Goal: Task Accomplishment & Management: Complete application form

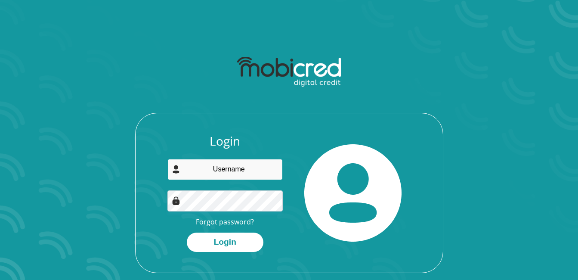
click at [194, 169] on input "email" at bounding box center [224, 169] width 115 height 21
type input "donaldbonganimnisi@gmail.com"
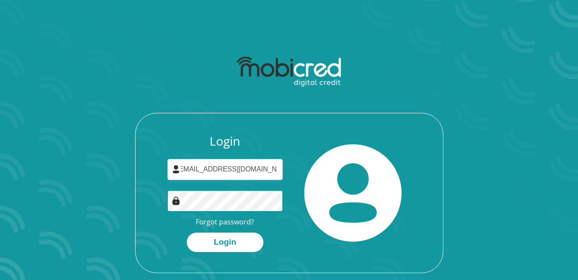
scroll to position [0, 0]
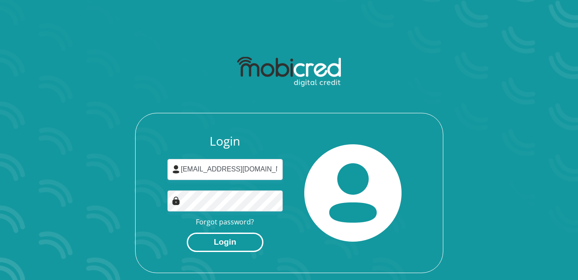
click at [231, 235] on button "Login" at bounding box center [225, 241] width 77 height 19
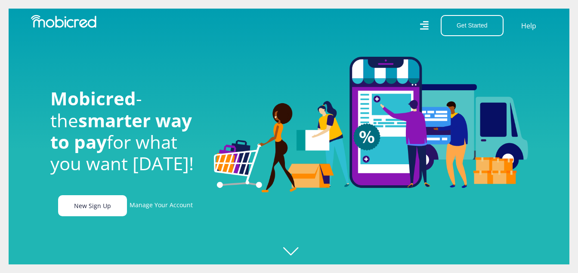
click at [87, 203] on link "New Sign Up" at bounding box center [92, 205] width 69 height 21
click at [89, 209] on link "New Sign Up" at bounding box center [92, 205] width 69 height 21
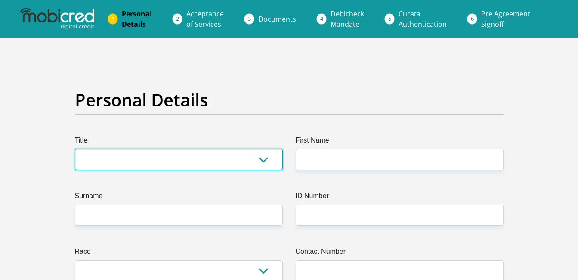
click at [267, 159] on select "Mr Ms Mrs Dr Other" at bounding box center [179, 159] width 208 height 21
select select "Mr"
click at [75, 149] on select "Mr Ms Mrs Dr Other" at bounding box center [179, 159] width 208 height 21
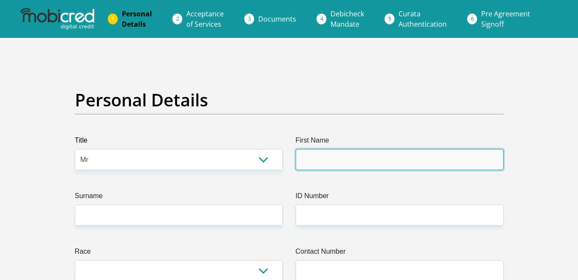
click at [334, 157] on input "First Name" at bounding box center [399, 159] width 208 height 21
type input "donaldbongani"
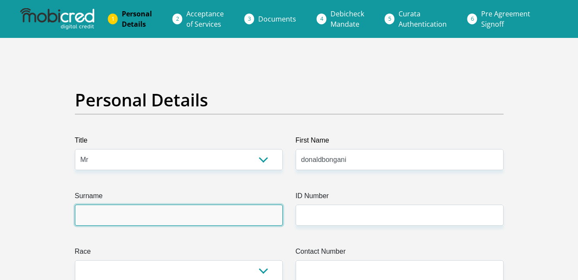
click at [264, 220] on input "Surname" at bounding box center [179, 214] width 208 height 21
type input "mnisi"
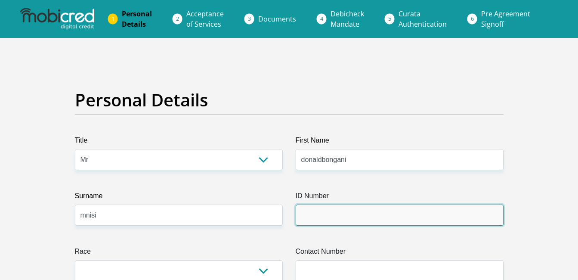
click at [302, 215] on input "ID Number" at bounding box center [399, 214] width 208 height 21
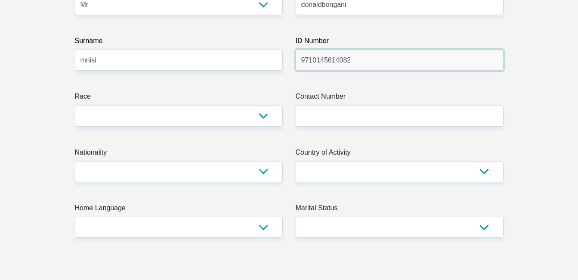
scroll to position [172, 0]
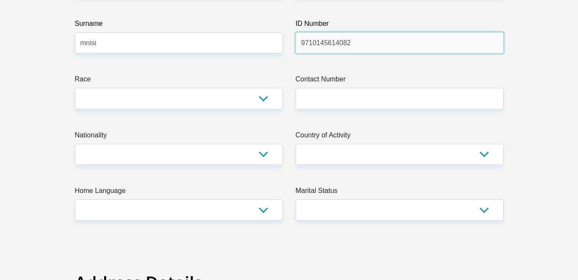
type input "9710145614082"
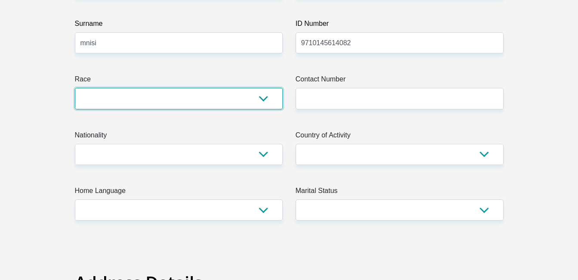
click at [265, 96] on select "Black Coloured Indian White Other" at bounding box center [179, 98] width 208 height 21
select select "1"
click at [75, 88] on select "Black Coloured Indian White Other" at bounding box center [179, 98] width 208 height 21
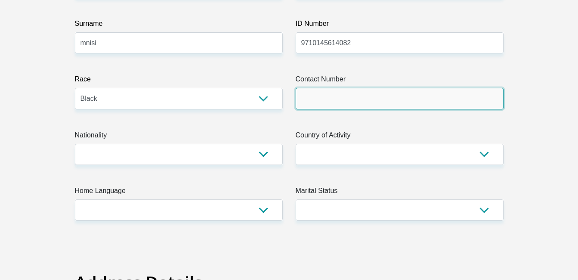
click at [349, 97] on input "Contact Number" at bounding box center [399, 98] width 208 height 21
type input "0711121875"
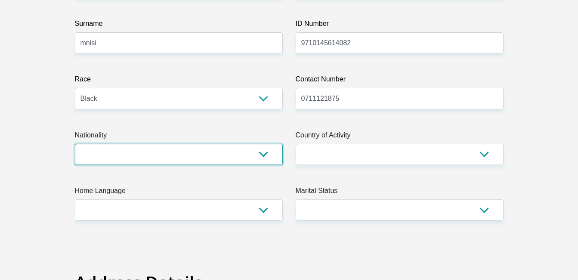
click at [264, 152] on select "South Africa Afghanistan Aland Islands Albania Algeria America Samoa American V…" at bounding box center [179, 154] width 208 height 21
select select "ZAF"
click at [75, 144] on select "South Africa Afghanistan Aland Islands Albania Algeria America Samoa American V…" at bounding box center [179, 154] width 208 height 21
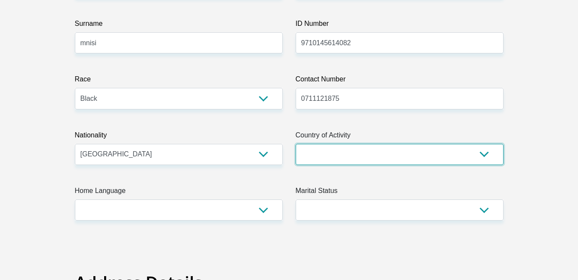
click at [488, 156] on select "South Africa Afghanistan Aland Islands Albania Algeria America Samoa American V…" at bounding box center [399, 154] width 208 height 21
select select "ZAF"
click at [295, 144] on select "South Africa Afghanistan Aland Islands Albania Algeria America Samoa American V…" at bounding box center [399, 154] width 208 height 21
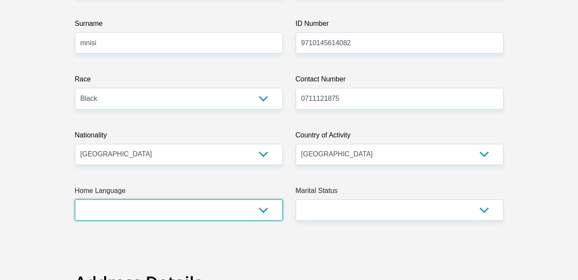
click at [265, 206] on select "Afrikaans English Sepedi South Ndebele Southern Sotho Swati Tsonga Tswana Venda…" at bounding box center [179, 209] width 208 height 21
select select "ssw"
click at [75, 199] on select "Afrikaans English Sepedi South Ndebele Southern Sotho Swati Tsonga Tswana Venda…" at bounding box center [179, 209] width 208 height 21
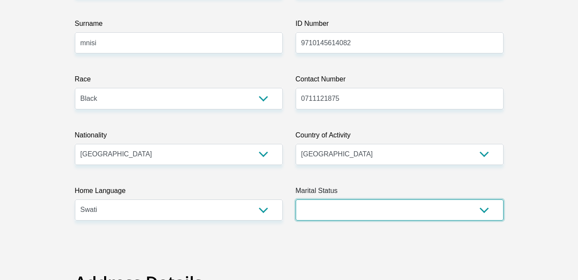
click at [484, 206] on select "Married ANC Single Divorced Widowed Married COP or Customary Law" at bounding box center [399, 209] width 208 height 21
select select "2"
click at [295, 199] on select "Married ANC Single Divorced Widowed Married COP or Customary Law" at bounding box center [399, 209] width 208 height 21
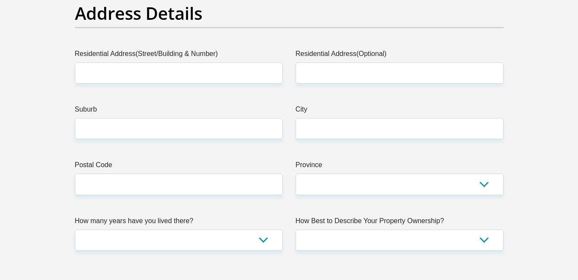
scroll to position [447, 0]
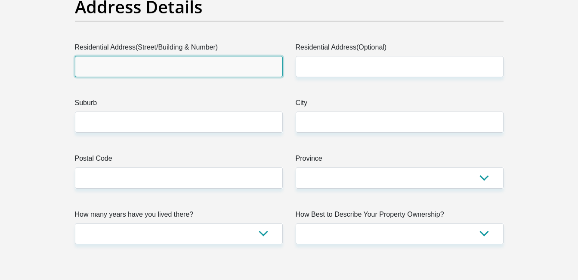
click at [210, 65] on input "Residential Address(Street/Building & Number)" at bounding box center [179, 66] width 208 height 21
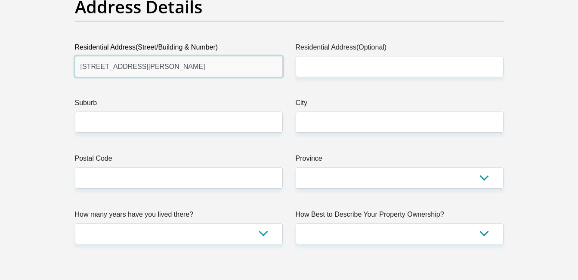
type input "38 ewart street"
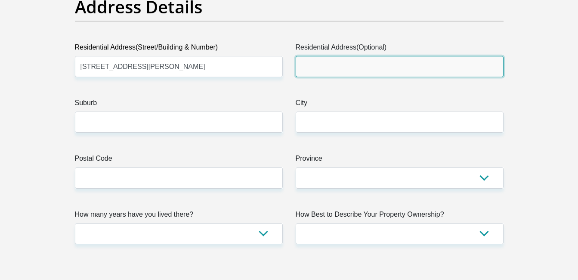
click at [329, 64] on input "Residential Address(Optional)" at bounding box center [399, 66] width 208 height 21
type input "randfontein"
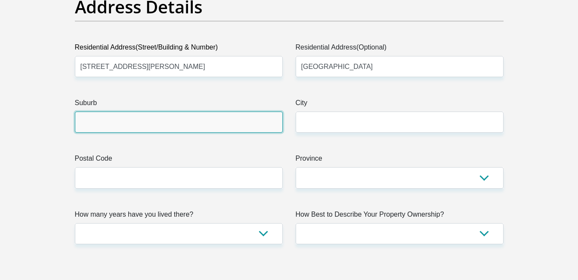
click at [256, 118] on input "Suburb" at bounding box center [179, 121] width 208 height 21
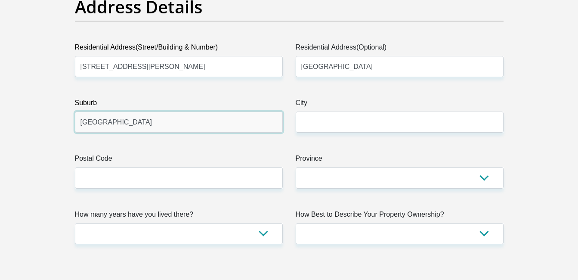
type input "randfontein"
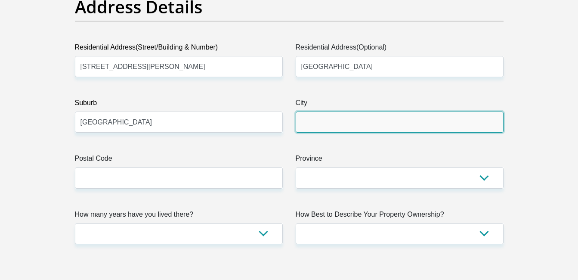
click at [356, 122] on input "City" at bounding box center [399, 121] width 208 height 21
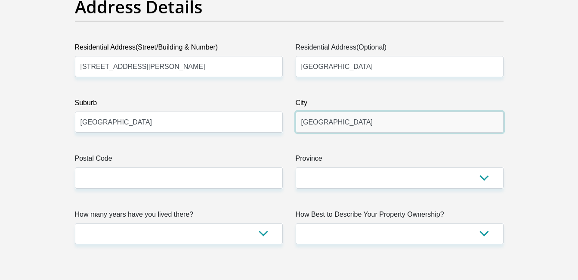
type input "johannesburg"
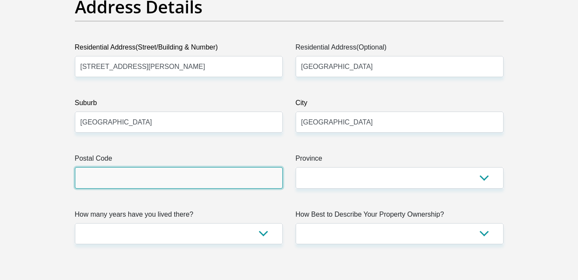
click at [264, 175] on input "Postal Code" at bounding box center [179, 177] width 208 height 21
type input "1759"
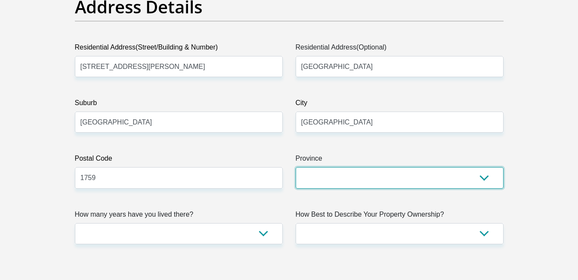
click at [389, 178] on select "Eastern Cape Free State Gauteng KwaZulu-Natal Limpopo Mpumalanga Northern Cape …" at bounding box center [399, 177] width 208 height 21
select select "Gauteng"
click at [295, 167] on select "Eastern Cape Free State Gauteng KwaZulu-Natal Limpopo Mpumalanga Northern Cape …" at bounding box center [399, 177] width 208 height 21
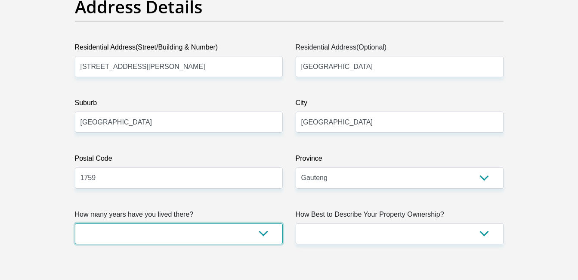
click at [258, 232] on select "less than 1 year 1-3 years 3-5 years 5+ years" at bounding box center [179, 233] width 208 height 21
select select "5"
click at [75, 223] on select "less than 1 year 1-3 years 3-5 years 5+ years" at bounding box center [179, 233] width 208 height 21
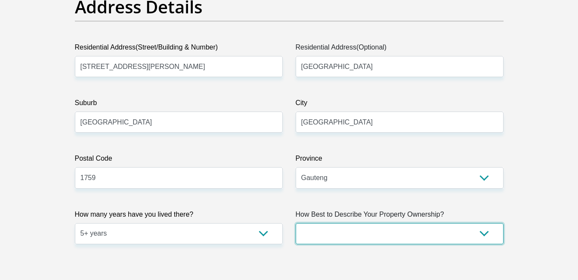
click at [483, 236] on select "Owned Rented Family Owned Company Dwelling" at bounding box center [399, 233] width 208 height 21
select select "Rented"
click at [295, 223] on select "Owned Rented Family Owned Company Dwelling" at bounding box center [399, 233] width 208 height 21
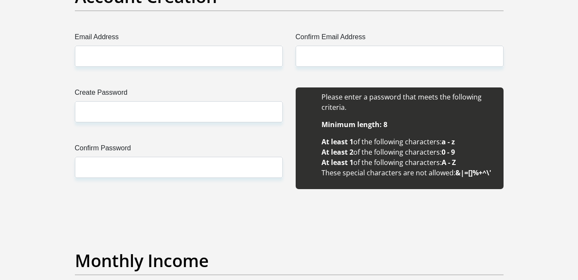
scroll to position [757, 0]
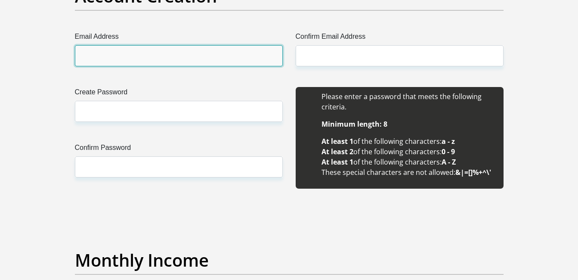
click at [181, 52] on input "Email Address" at bounding box center [179, 55] width 208 height 21
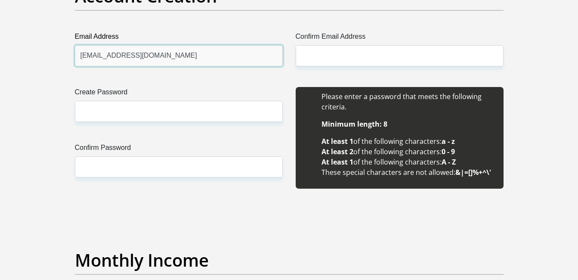
type input "charmainefortunate@gmail.com"
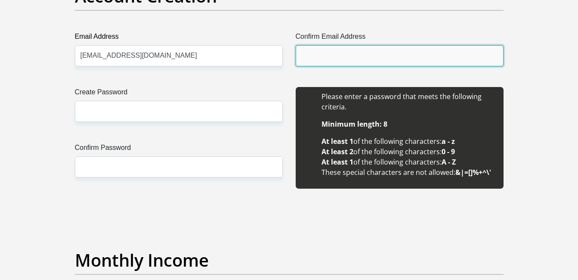
click at [305, 59] on input "Confirm Email Address" at bounding box center [399, 55] width 208 height 21
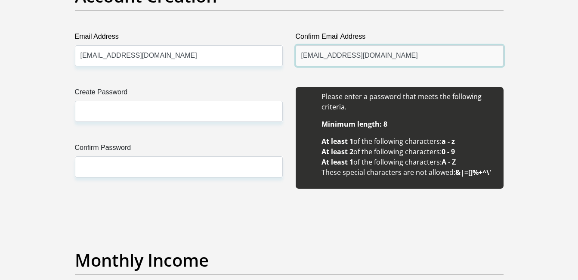
type input "charmainefortunate@gmail.com"
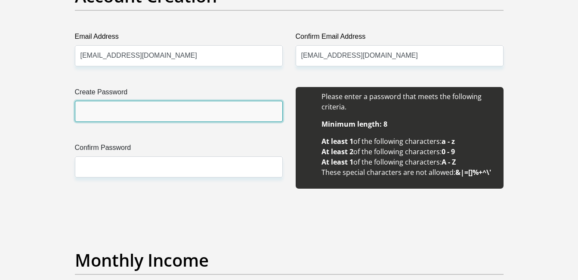
click at [236, 109] on input "Create Password" at bounding box center [179, 111] width 208 height 21
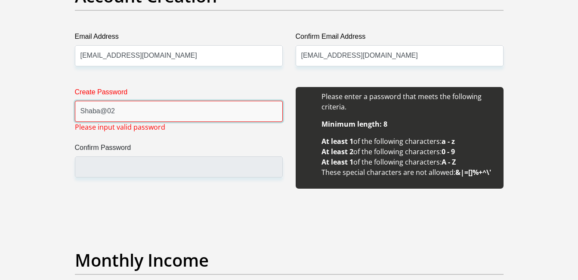
click at [99, 113] on input "Shaba@02" at bounding box center [179, 111] width 208 height 21
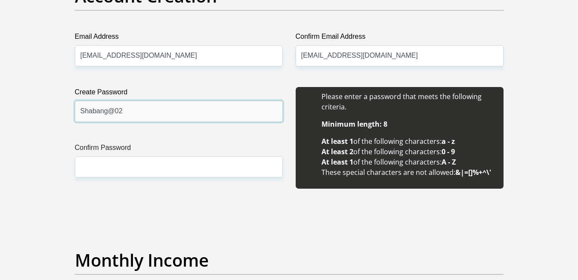
type input "Shabang@02"
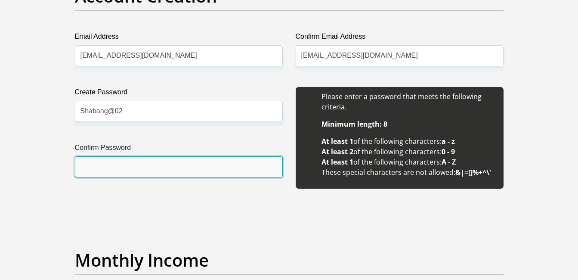
click at [107, 163] on input "Confirm Password" at bounding box center [179, 166] width 208 height 21
click at [164, 167] on input "Shabang@02" at bounding box center [179, 166] width 208 height 21
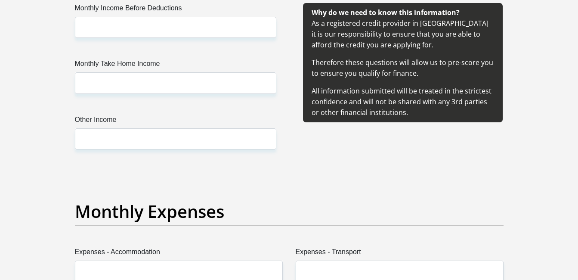
scroll to position [1049, 0]
type input "Shabang@02"
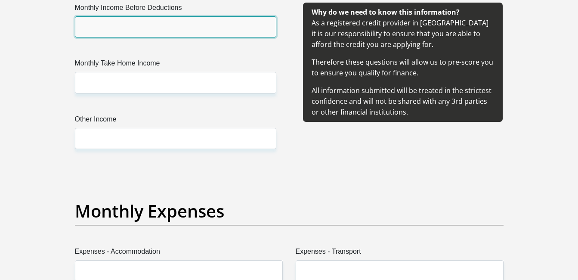
click at [197, 27] on input "Monthly Income Before Deductions" at bounding box center [175, 26] width 201 height 21
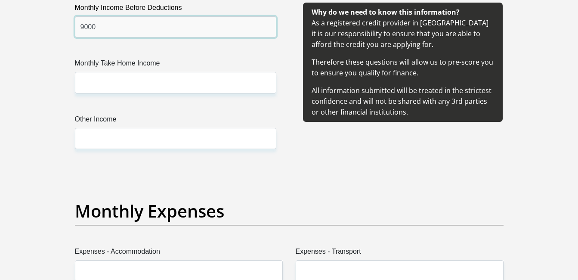
type input "9000"
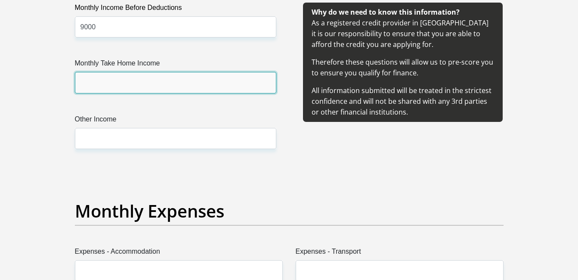
click at [173, 76] on input "Monthly Take Home Income" at bounding box center [175, 82] width 201 height 21
type input "1000"
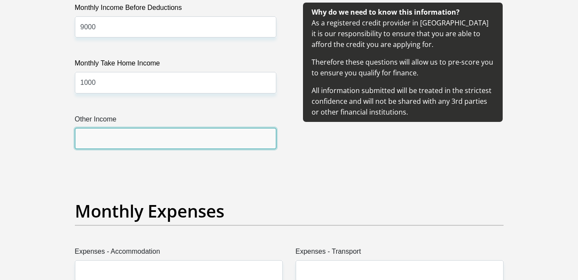
click at [161, 134] on input "Other Income" at bounding box center [175, 138] width 201 height 21
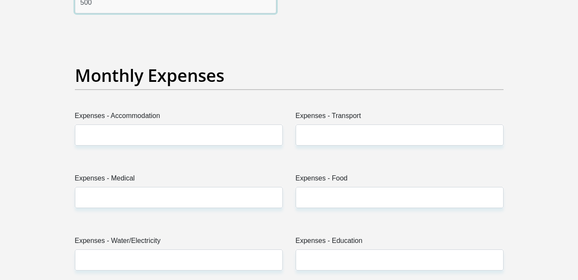
scroll to position [1187, 0]
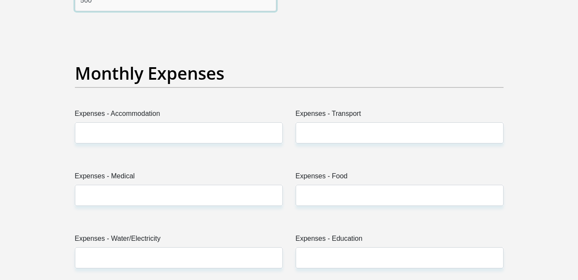
type input "500"
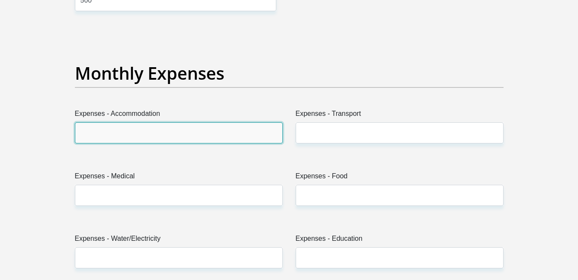
click at [220, 137] on input "Expenses - Accommodation" at bounding box center [179, 132] width 208 height 21
type input "1500"
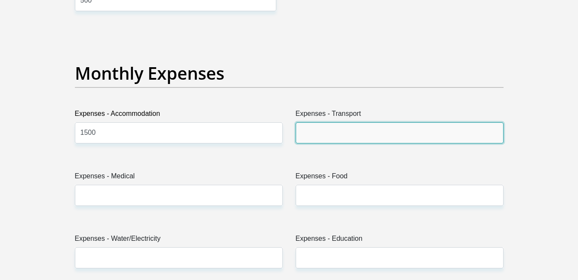
click at [325, 132] on input "Expenses - Transport" at bounding box center [399, 132] width 208 height 21
type input "600"
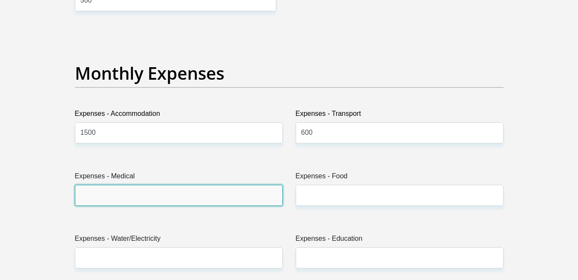
click at [226, 197] on input "Expenses - Medical" at bounding box center [179, 195] width 208 height 21
type input "0"
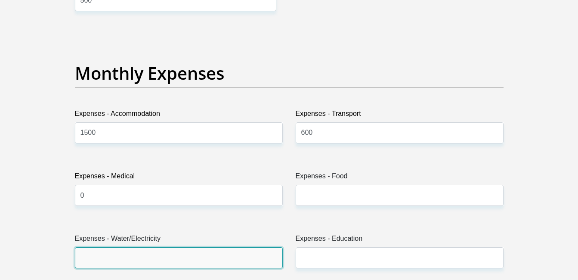
click at [215, 257] on input "Expenses - Water/Electricity" at bounding box center [179, 257] width 208 height 21
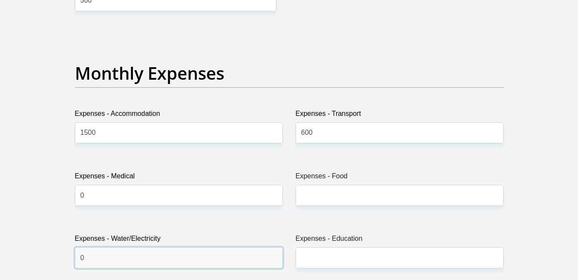
type input "0"
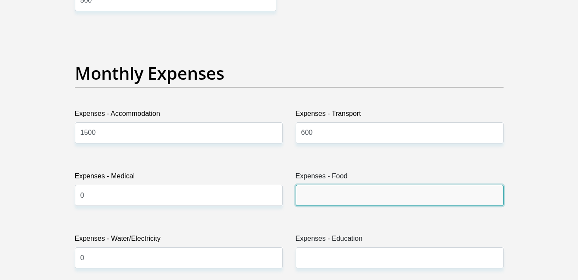
click at [329, 196] on input "Expenses - Food" at bounding box center [399, 195] width 208 height 21
type input "1300"
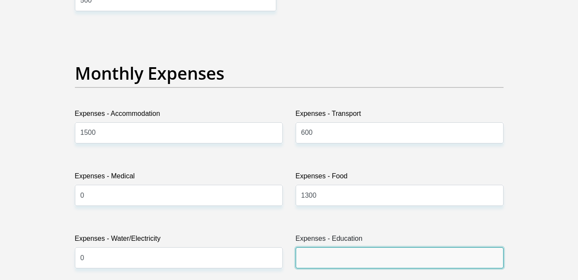
click at [329, 257] on input "Expenses - Education" at bounding box center [399, 257] width 208 height 21
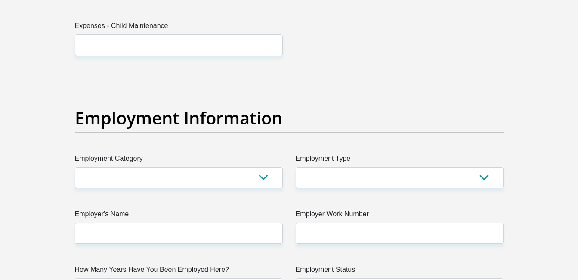
scroll to position [1462, 0]
type input "0"
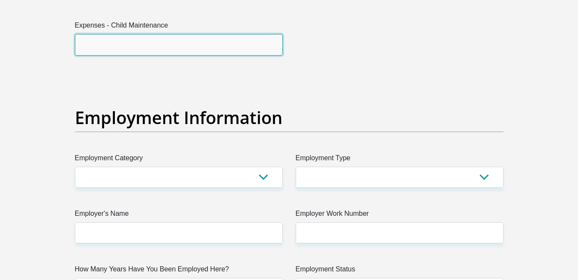
click at [190, 42] on input "Expenses - Child Maintenance" at bounding box center [179, 44] width 208 height 21
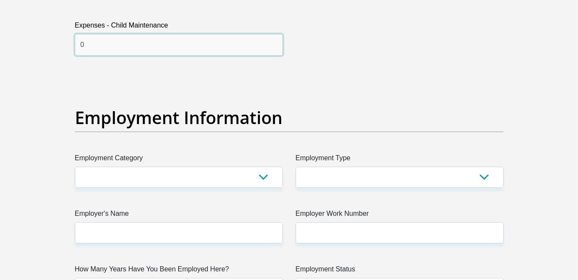
type input "0"
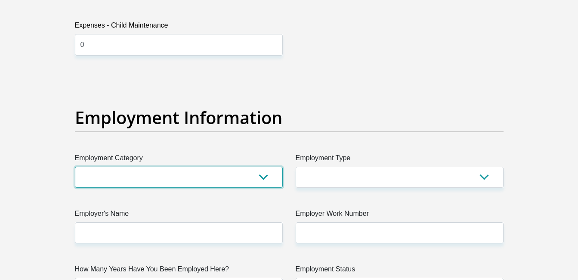
click at [262, 174] on select "AGRICULTURE ALCOHOL & TOBACCO CONSTRUCTION MATERIALS METALLURGY EQUIPMENT FOR R…" at bounding box center [179, 176] width 208 height 21
select select "59"
click at [75, 166] on select "AGRICULTURE ALCOHOL & TOBACCO CONSTRUCTION MATERIALS METALLURGY EQUIPMENT FOR R…" at bounding box center [179, 176] width 208 height 21
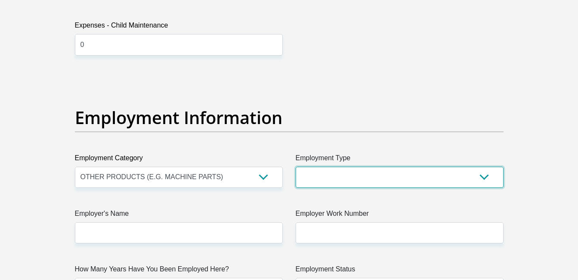
click at [489, 177] on select "College/Lecturer Craft Seller Creative Driver Executive Farmer Forces - Non Com…" at bounding box center [399, 176] width 208 height 21
select select "Production/Manufacturing"
click at [295, 166] on select "College/Lecturer Craft Seller Creative Driver Executive Farmer Forces - Non Com…" at bounding box center [399, 176] width 208 height 21
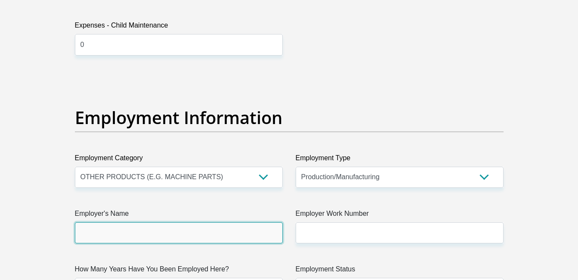
click at [225, 235] on input "Employer's Name" at bounding box center [179, 232] width 208 height 21
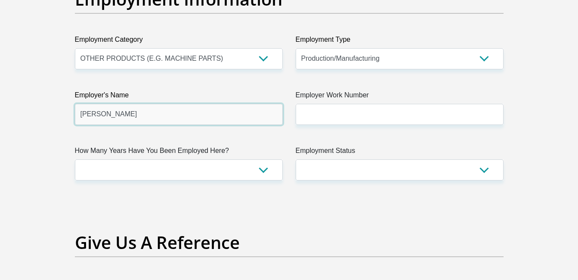
scroll to position [1583, 0]
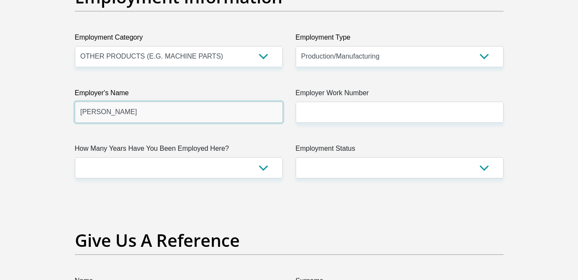
type input "donald"
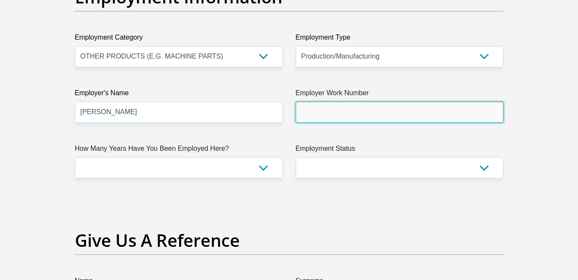
click at [421, 111] on input "Employer Work Number" at bounding box center [399, 112] width 208 height 21
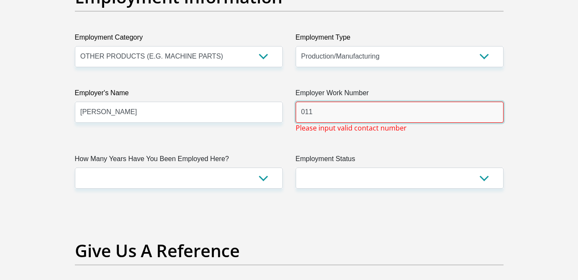
type input "011"
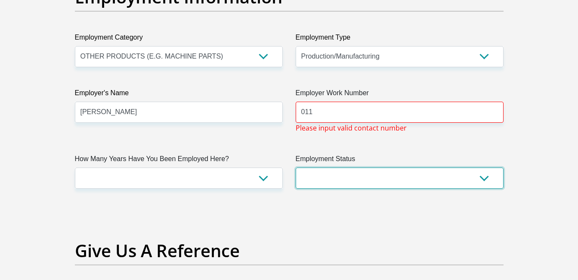
click at [487, 177] on select "Permanent/Full-time Part-time/Casual Contract Worker Self-Employed Housewife Re…" at bounding box center [399, 177] width 208 height 21
select select "1"
click at [295, 167] on select "Permanent/Full-time Part-time/Casual Contract Worker Self-Employed Housewife Re…" at bounding box center [399, 177] width 208 height 21
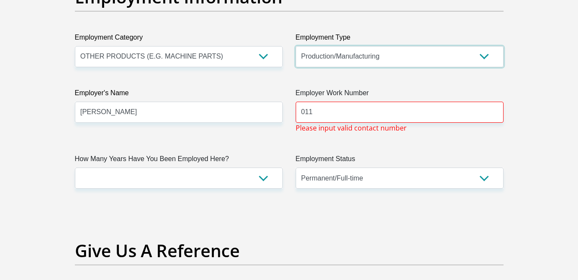
click at [409, 50] on select "College/Lecturer Craft Seller Creative Driver Executive Farmer Forces - Non Com…" at bounding box center [399, 56] width 208 height 21
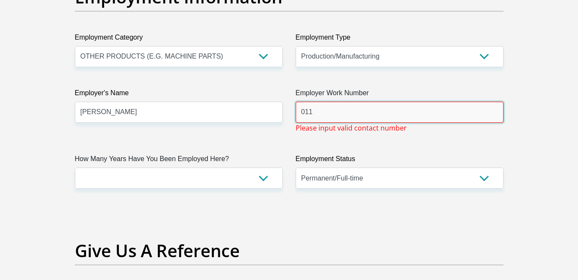
click at [394, 109] on input "011" at bounding box center [399, 112] width 208 height 21
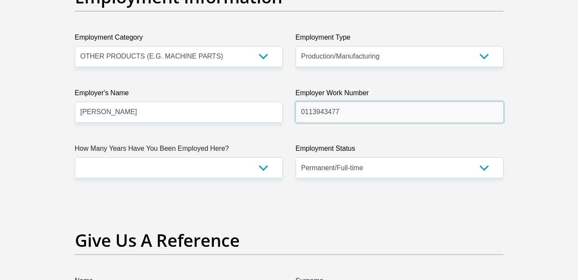
type input "0113943477"
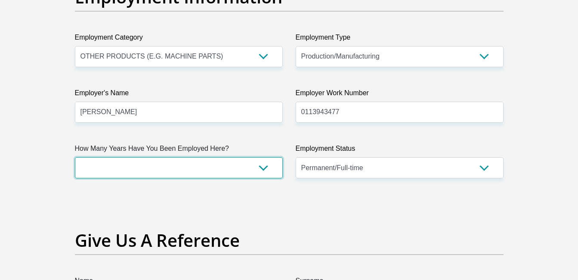
click at [259, 165] on select "less than 1 year 1-3 years 3-5 years 5+ years" at bounding box center [179, 167] width 208 height 21
select select "48"
click at [75, 157] on select "less than 1 year 1-3 years 3-5 years 5+ years" at bounding box center [179, 167] width 208 height 21
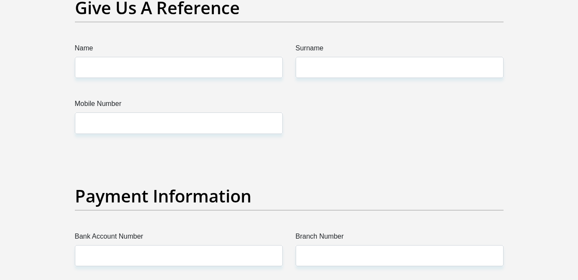
scroll to position [1824, 0]
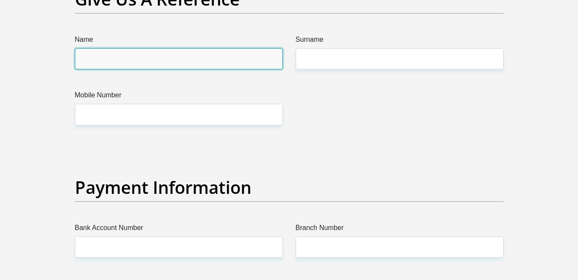
click at [193, 57] on input "Name" at bounding box center [179, 58] width 208 height 21
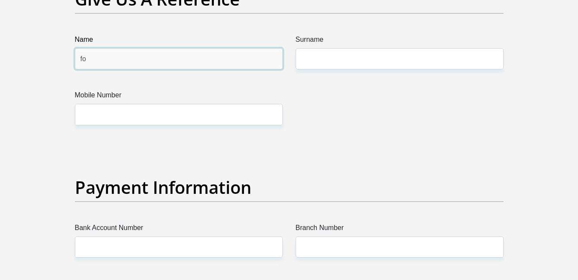
type input "f"
type input "fortunate"
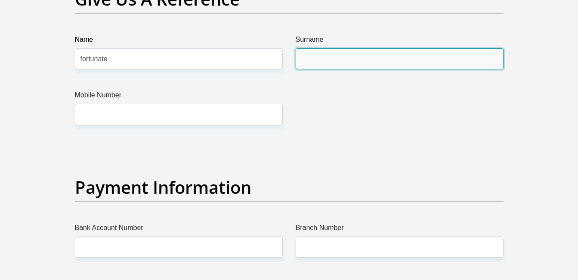
click at [320, 61] on input "Surname" at bounding box center [399, 58] width 208 height 21
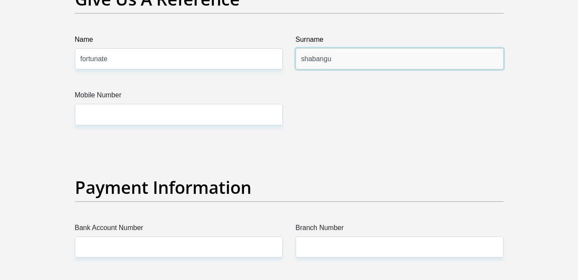
type input "shabangu"
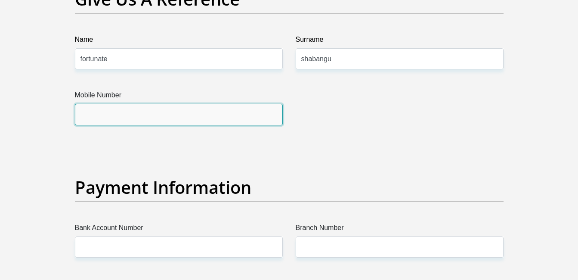
click at [252, 114] on input "Mobile Number" at bounding box center [179, 114] width 208 height 21
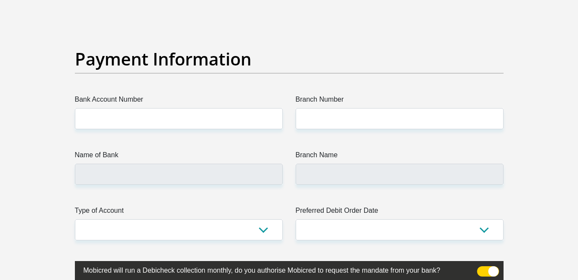
scroll to position [1961, 0]
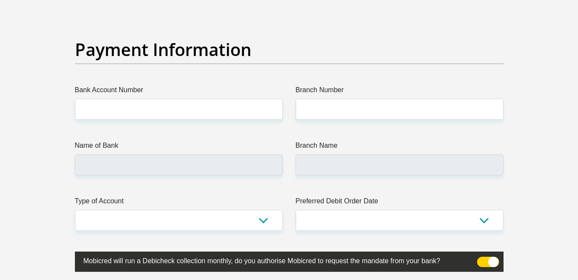
type input "0646429843"
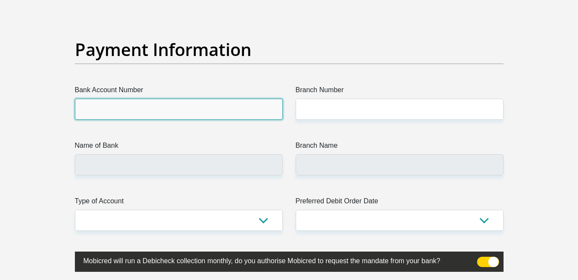
click at [195, 111] on input "Bank Account Number" at bounding box center [179, 108] width 208 height 21
type input "1"
type input "1637752359"
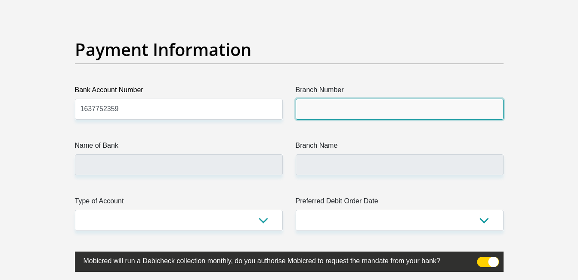
click at [376, 108] on input "Branch Number" at bounding box center [399, 108] width 208 height 21
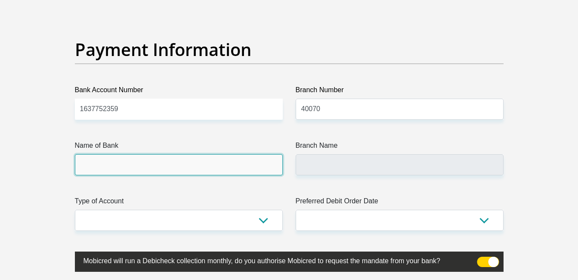
click at [243, 167] on input "Name of Bank" at bounding box center [179, 164] width 208 height 21
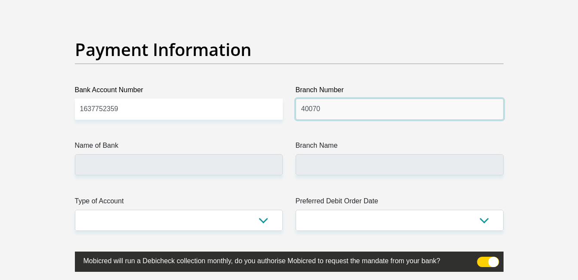
click at [304, 110] on input "40070" at bounding box center [399, 108] width 208 height 21
type input "410070"
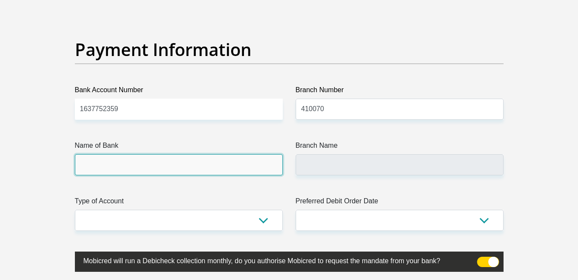
click at [268, 166] on input "Name of Bank" at bounding box center [179, 164] width 208 height 21
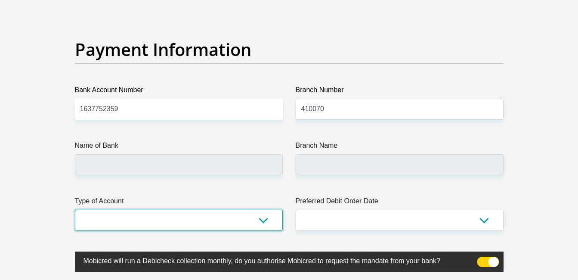
click at [260, 220] on select "Cheque Savings" at bounding box center [179, 219] width 208 height 21
select select "SAV"
click at [75, 209] on select "Cheque Savings" at bounding box center [179, 219] width 208 height 21
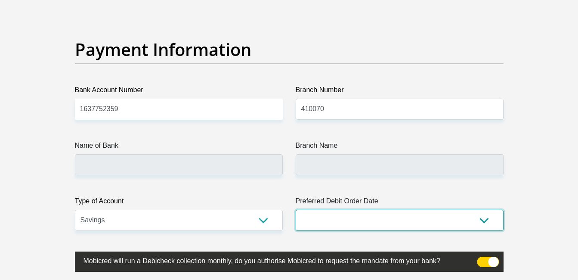
click at [486, 216] on select "1st 2nd 3rd 4th 5th 7th 18th 19th 20th 21st 22nd 23rd 24th 25th 26th 27th 28th …" at bounding box center [399, 219] width 208 height 21
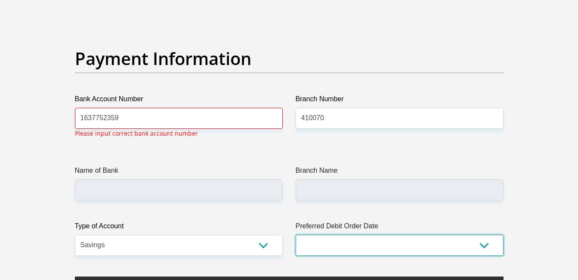
scroll to position [1952, 0]
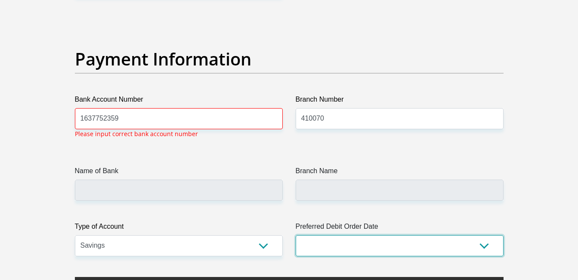
select select "30"
click at [295, 235] on select "1st 2nd 3rd 4th 5th 7th 18th 19th 20th 21st 22nd 23rd 24th 25th 26th 27th 28th …" at bounding box center [399, 245] width 208 height 21
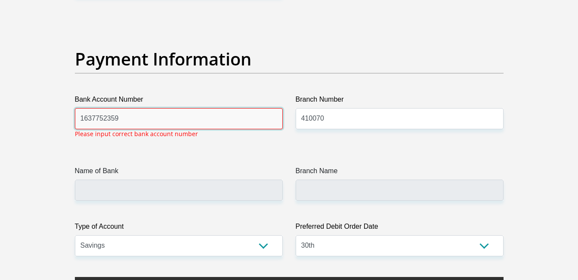
click at [130, 117] on input "1637752359" at bounding box center [179, 118] width 208 height 21
type input "1"
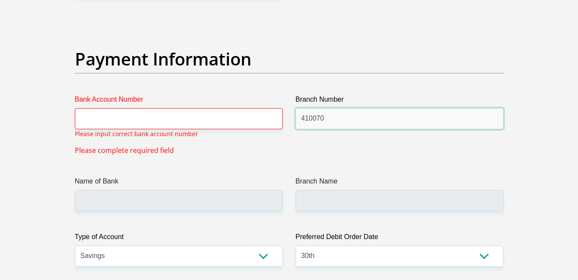
click at [308, 117] on input "410070" at bounding box center [399, 118] width 208 height 21
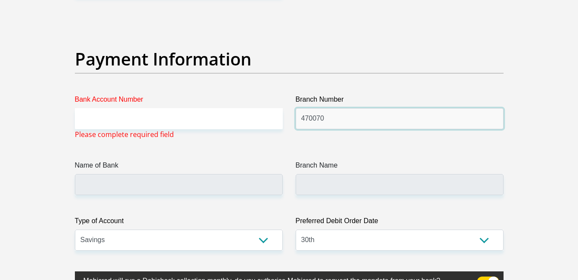
click at [318, 117] on input "470070" at bounding box center [399, 118] width 208 height 21
type input "470010"
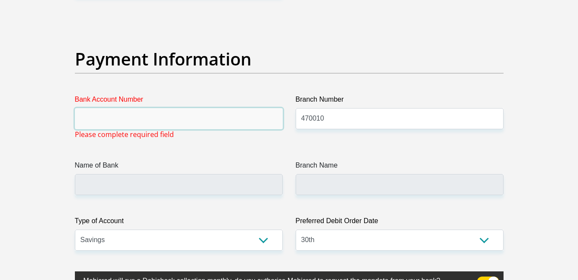
click at [226, 117] on input "Bank Account Number" at bounding box center [179, 118] width 208 height 21
type input "CAPITEC BANK LIMITED"
type input "CAPITEC BANK CPC"
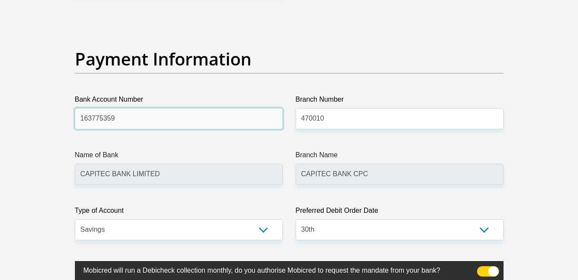
click at [103, 117] on input "163775359" at bounding box center [179, 118] width 208 height 21
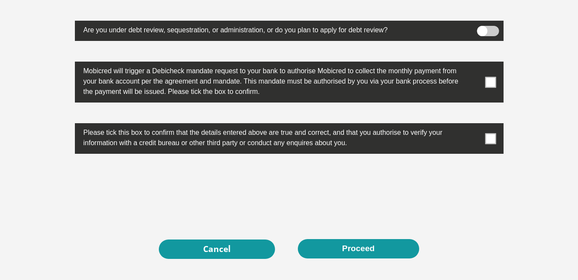
scroll to position [2743, 0]
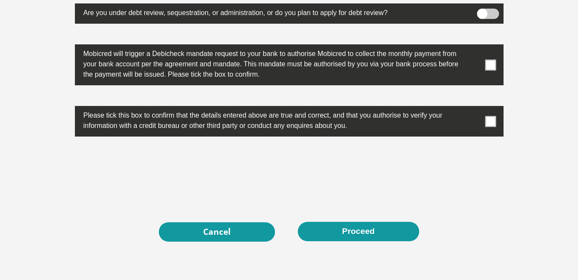
type input "1637752359"
click at [492, 66] on span at bounding box center [490, 64] width 11 height 11
click at [473, 46] on input "checkbox" at bounding box center [473, 46] width 0 height 0
click at [493, 117] on span at bounding box center [490, 121] width 11 height 11
click at [473, 108] on input "checkbox" at bounding box center [473, 108] width 0 height 0
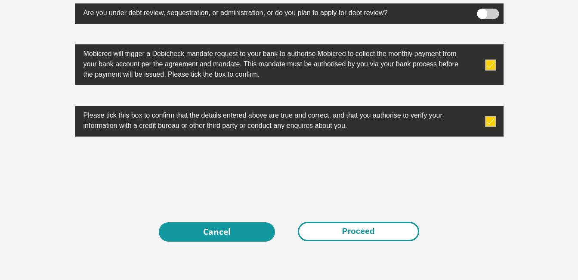
click at [335, 230] on button "Proceed" at bounding box center [358, 230] width 121 height 19
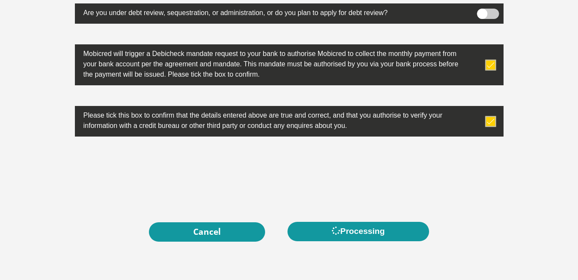
scroll to position [0, 0]
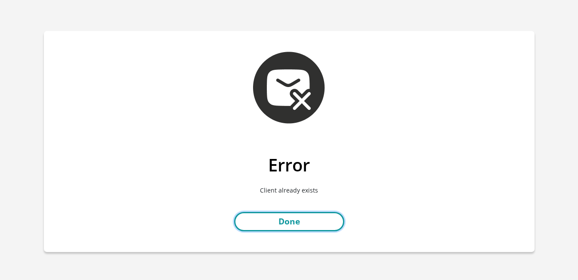
click at [293, 221] on link "Done" at bounding box center [289, 221] width 110 height 19
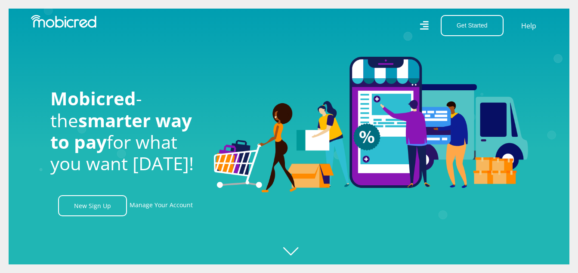
scroll to position [0, 490]
